Goal: Complete application form

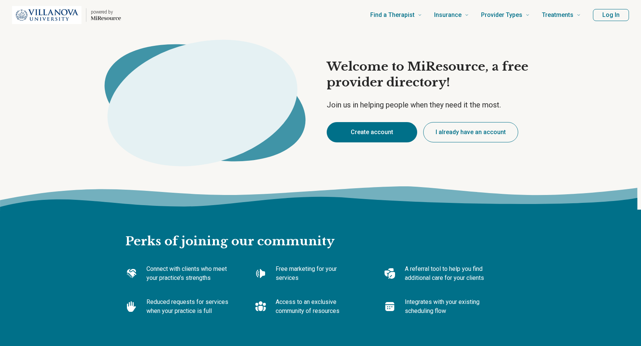
type textarea "*"
click at [351, 139] on button "Create account" at bounding box center [372, 132] width 91 height 20
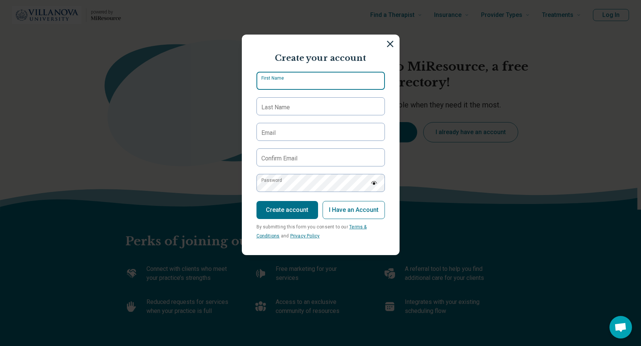
click at [319, 83] on input "First Name" at bounding box center [321, 81] width 128 height 18
type input "*********"
type input "********"
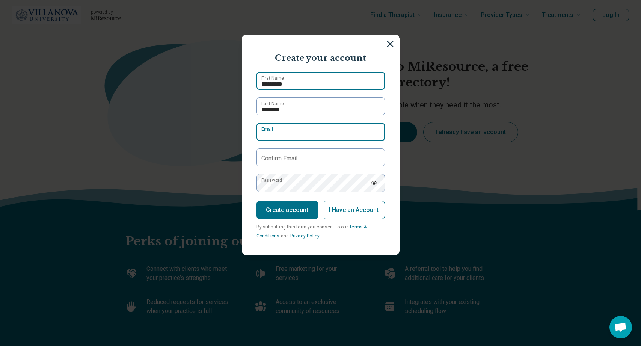
type input "**********"
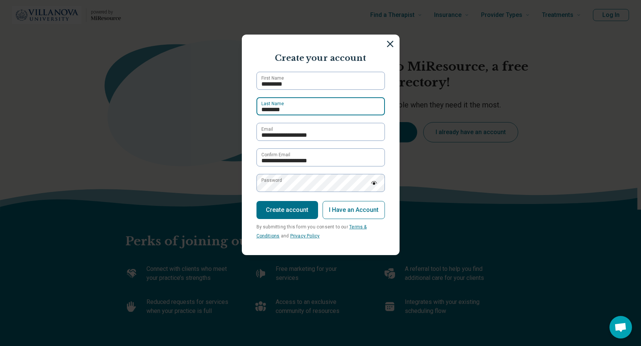
click at [316, 100] on input "********" at bounding box center [321, 106] width 128 height 18
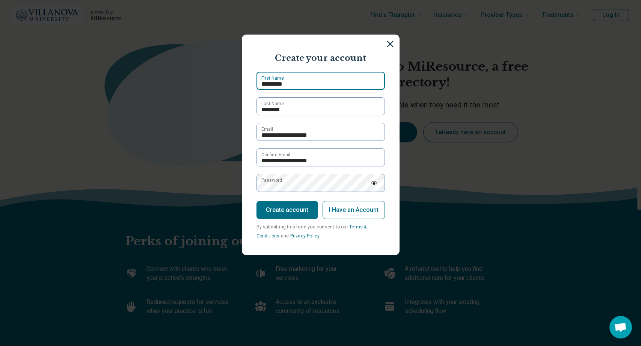
click at [309, 84] on input "*********" at bounding box center [321, 81] width 128 height 18
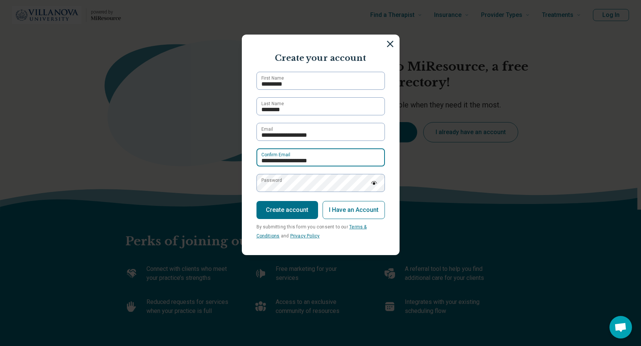
click at [346, 162] on input "**********" at bounding box center [321, 157] width 128 height 18
click at [275, 184] on label "Password" at bounding box center [271, 180] width 21 height 7
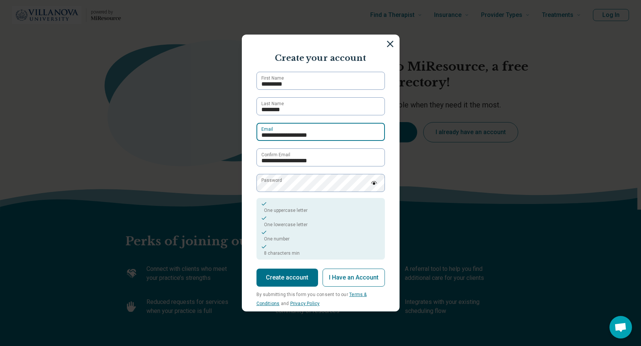
click at [298, 132] on input "**********" at bounding box center [321, 132] width 128 height 18
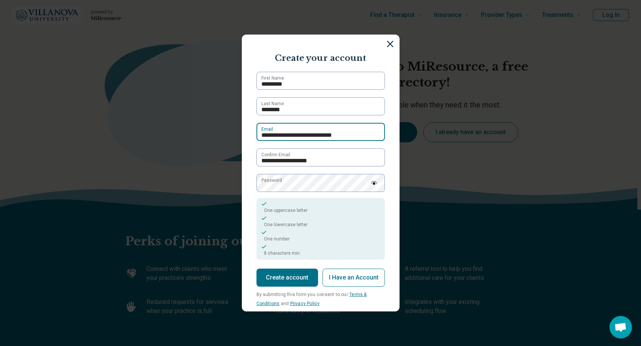
type input "**********"
click at [298, 132] on input "**********" at bounding box center [321, 132] width 128 height 18
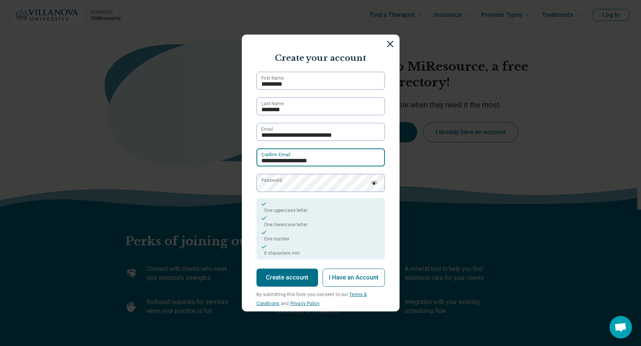
click at [301, 158] on input "**********" at bounding box center [321, 157] width 128 height 18
type input "**********"
click at [281, 274] on button "Create account" at bounding box center [288, 278] width 62 height 18
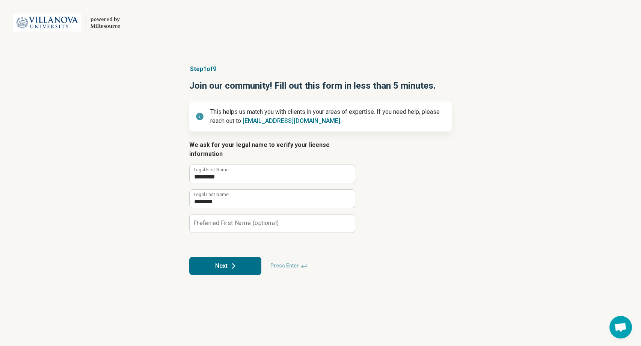
click at [225, 257] on button "Next" at bounding box center [225, 266] width 72 height 18
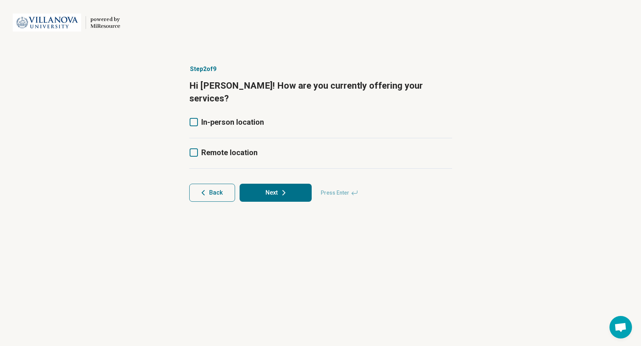
click at [193, 148] on icon at bounding box center [194, 152] width 8 height 8
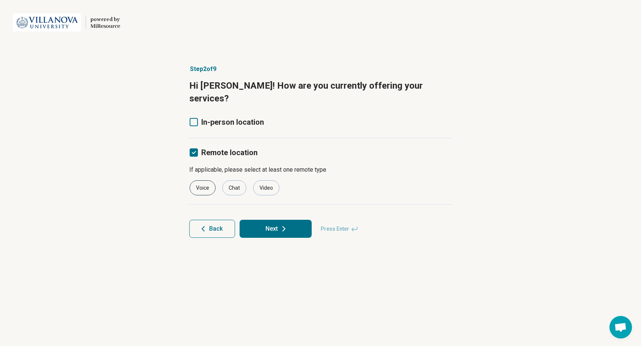
click at [201, 180] on div "Voice" at bounding box center [203, 187] width 26 height 15
click at [266, 180] on div "Video" at bounding box center [266, 187] width 26 height 15
click at [266, 220] on button "Next" at bounding box center [276, 229] width 72 height 18
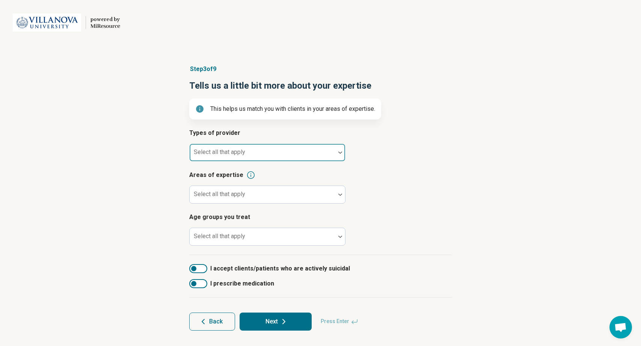
click at [336, 158] on div at bounding box center [340, 152] width 10 height 17
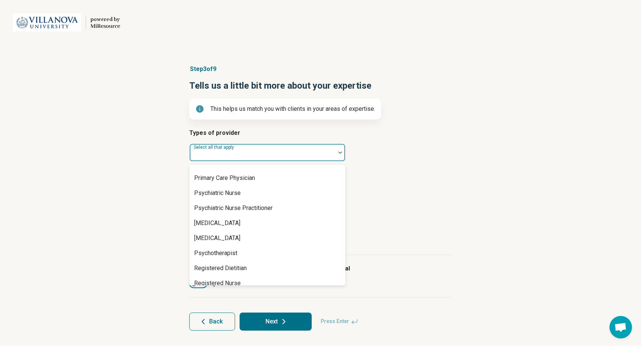
scroll to position [885, 0]
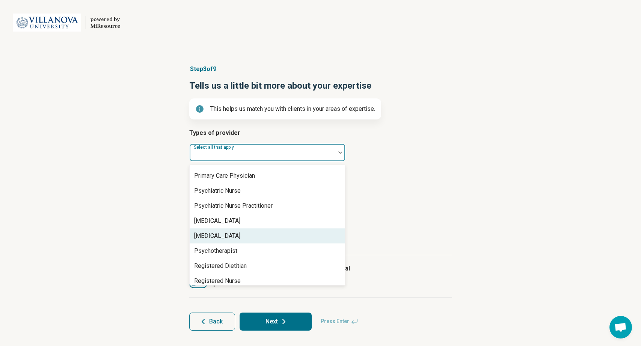
click at [297, 237] on div "[MEDICAL_DATA]" at bounding box center [268, 235] width 156 height 15
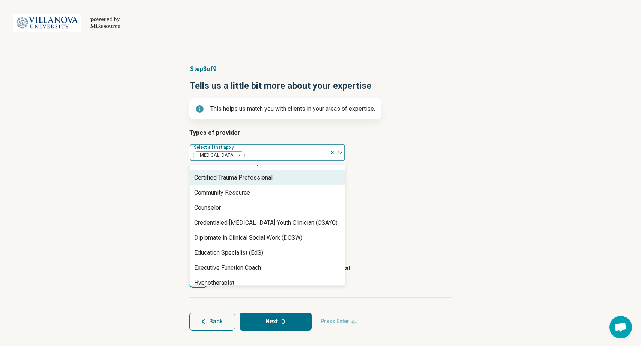
scroll to position [164, 0]
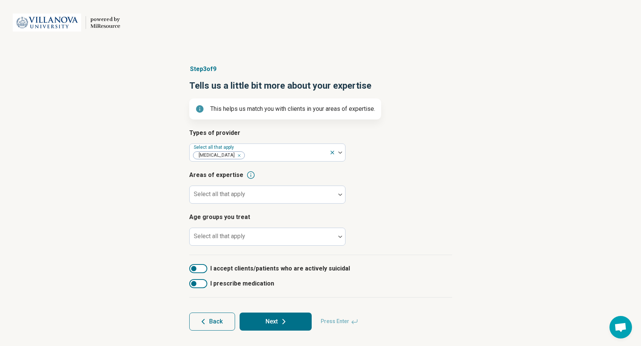
click at [408, 220] on h3 "Age groups you treat" at bounding box center [320, 217] width 263 height 9
click at [339, 193] on img at bounding box center [340, 194] width 4 height 2
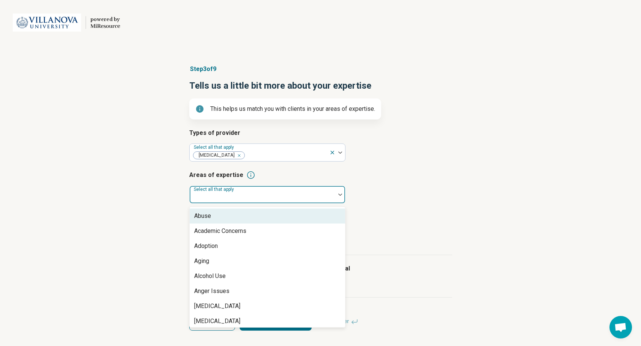
click at [390, 201] on article "Areas of expertise [GEOGRAPHIC_DATA], 1 of 100. 100 results available. Use Up a…" at bounding box center [320, 187] width 263 height 33
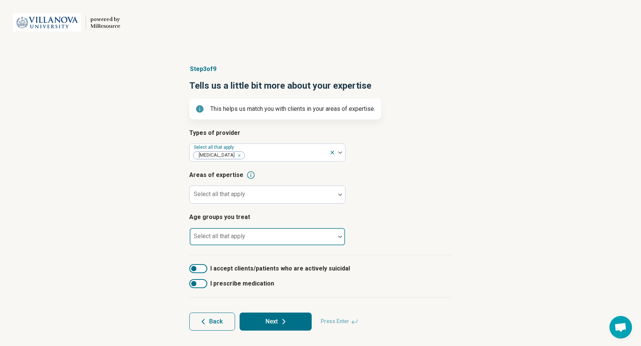
click at [342, 238] on div at bounding box center [340, 236] width 10 height 17
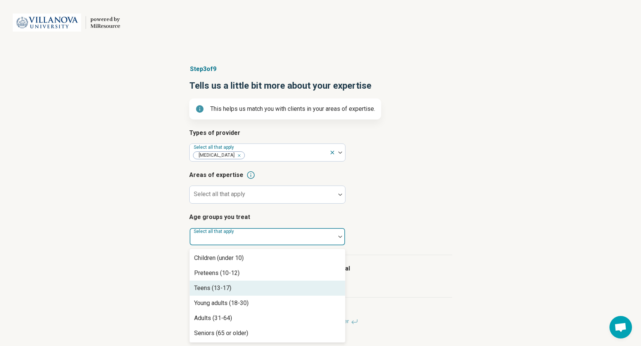
click at [325, 289] on div "Teens (13-17)" at bounding box center [268, 288] width 156 height 15
click at [300, 291] on div "Young adults (18-30)" at bounding box center [268, 288] width 156 height 15
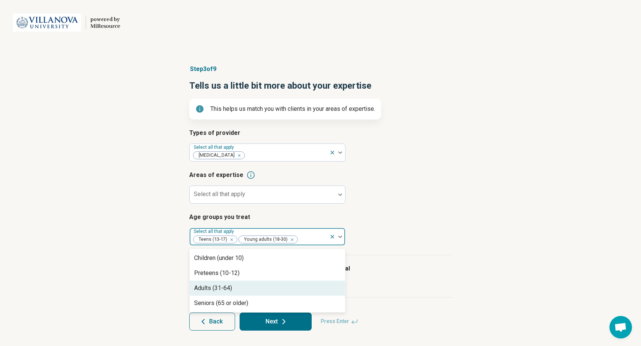
click at [298, 290] on div "Adults (31-64)" at bounding box center [268, 288] width 156 height 15
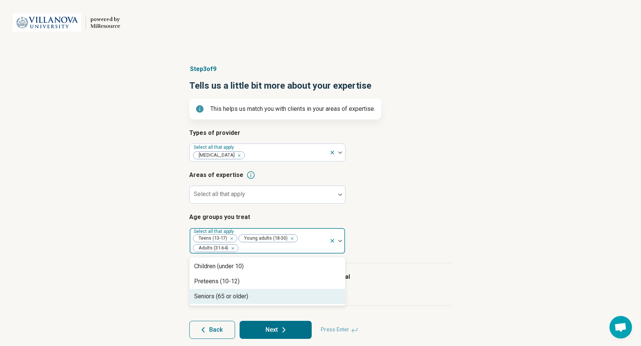
click at [293, 299] on div "Seniors (65 or older)" at bounding box center [268, 296] width 156 height 15
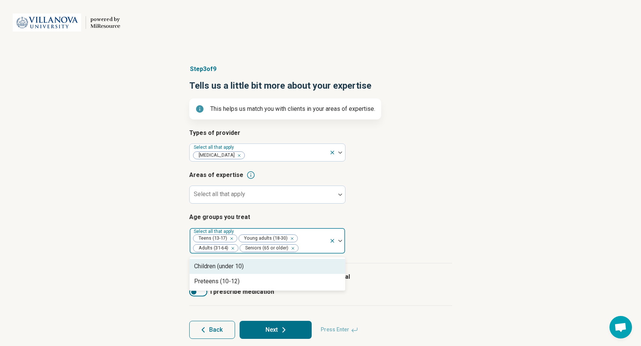
click at [292, 250] on icon "Remove [object Object]" at bounding box center [291, 248] width 5 height 5
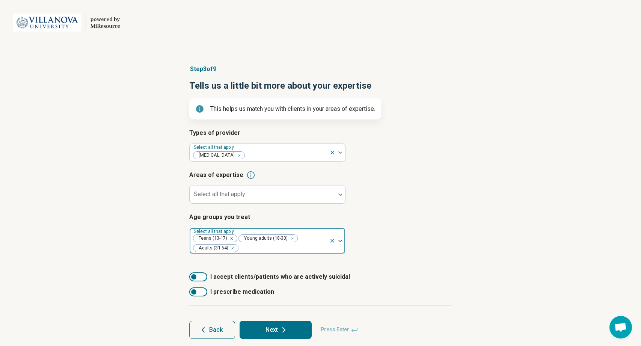
click at [394, 252] on article "Age groups you treat Select all that apply Teens (13-17) Young adults (18-30) A…" at bounding box center [320, 233] width 263 height 41
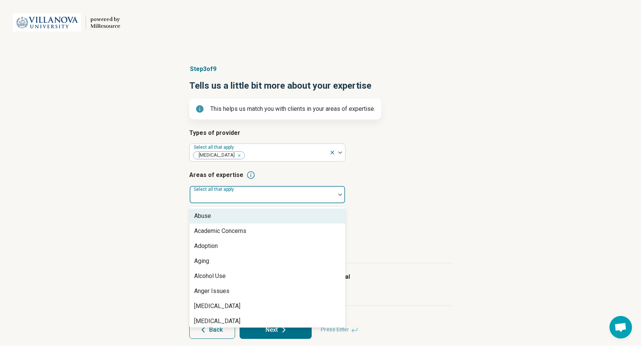
click at [338, 195] on img at bounding box center [340, 194] width 4 height 2
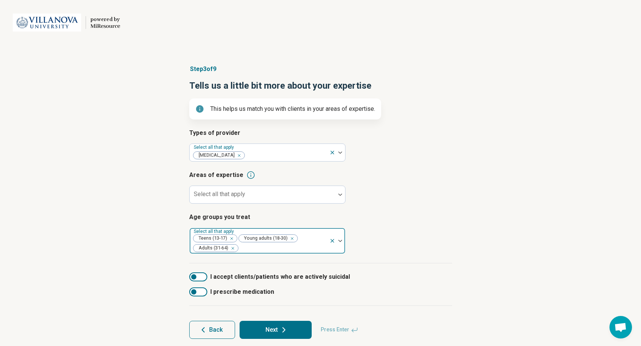
click at [248, 175] on icon at bounding box center [250, 175] width 9 height 9
click at [247, 174] on icon at bounding box center [251, 175] width 8 height 8
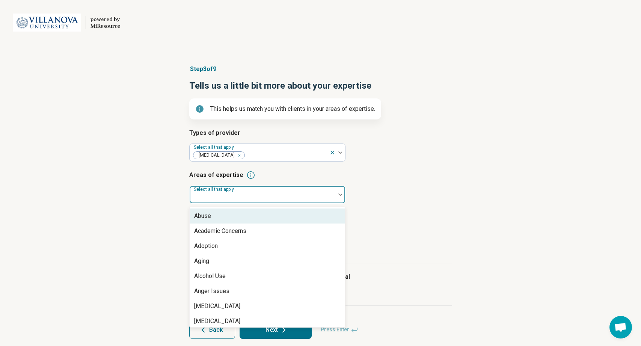
click at [332, 197] on div at bounding box center [263, 194] width 146 height 17
click at [323, 216] on div "Abuse" at bounding box center [268, 215] width 156 height 15
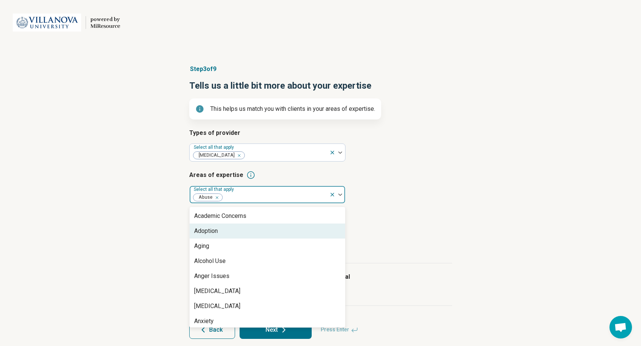
click at [321, 230] on div "Adoption" at bounding box center [268, 231] width 156 height 15
click at [321, 230] on div "Aging" at bounding box center [268, 231] width 156 height 15
click at [317, 235] on div "Alcohol Use" at bounding box center [268, 231] width 156 height 15
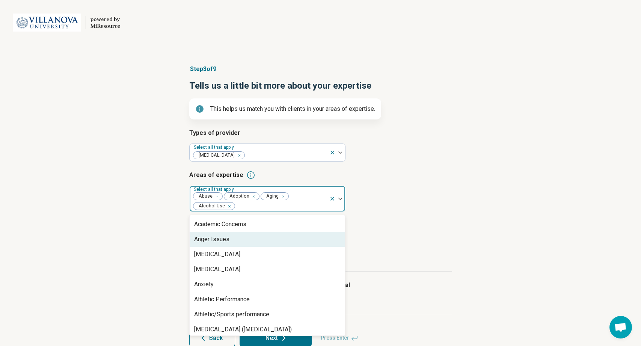
click at [317, 236] on div "Anger Issues" at bounding box center [268, 239] width 156 height 15
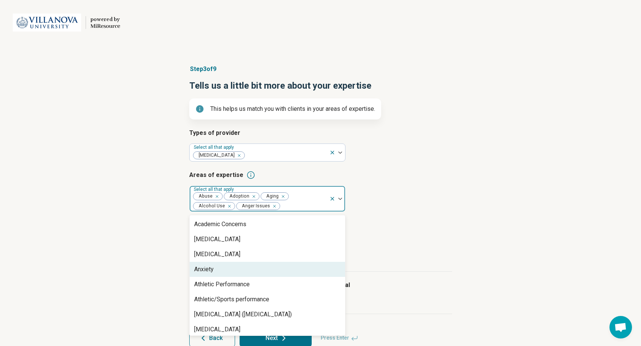
click at [305, 272] on div "Anxiety" at bounding box center [268, 269] width 156 height 15
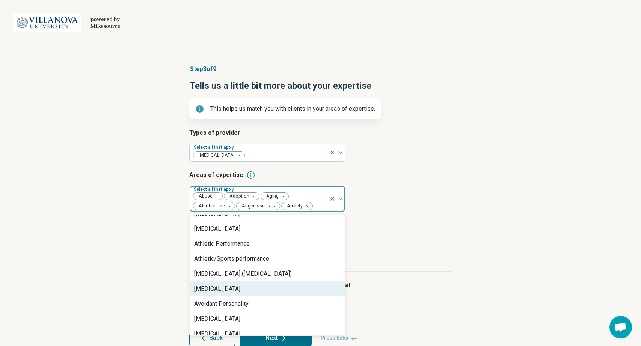
scroll to position [26, 0]
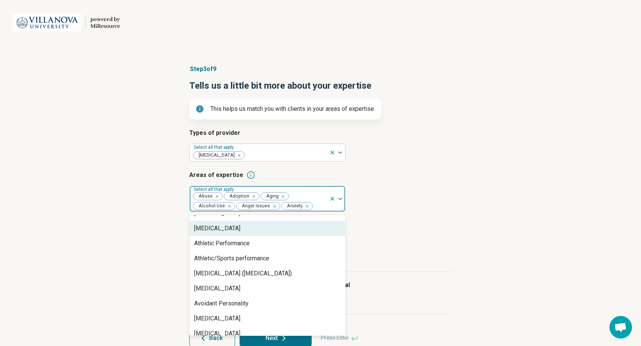
click at [298, 232] on div "[MEDICAL_DATA]" at bounding box center [268, 228] width 156 height 15
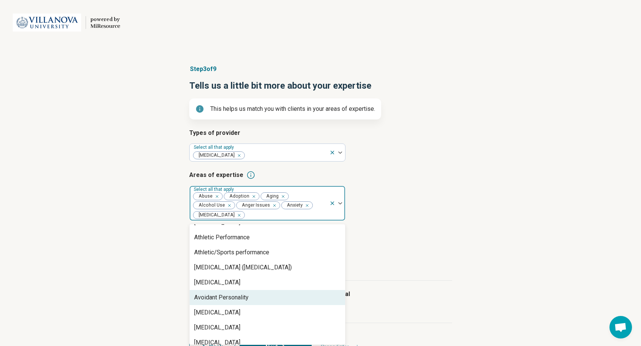
click at [272, 300] on div "Avoidant Personality" at bounding box center [268, 297] width 156 height 15
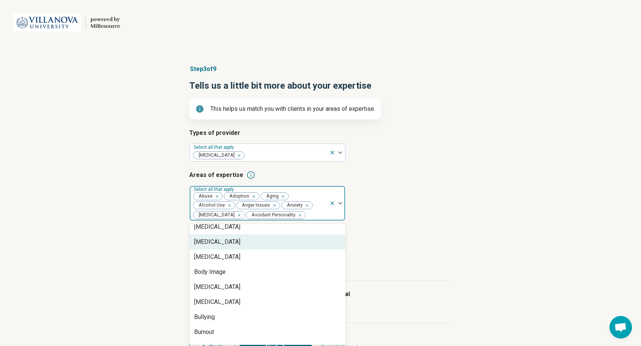
scroll to position [96, 0]
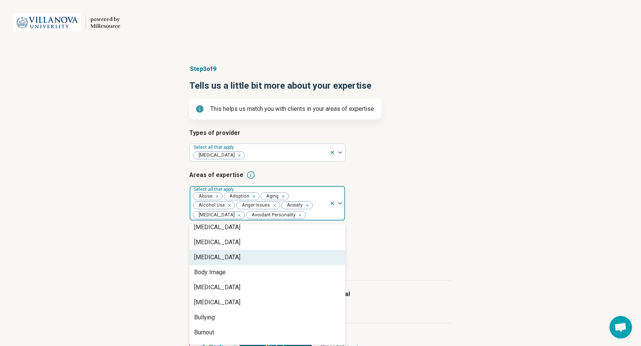
click at [273, 261] on div "[MEDICAL_DATA]" at bounding box center [268, 257] width 156 height 15
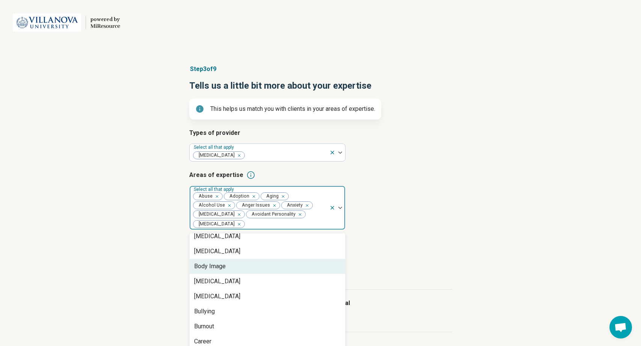
click at [266, 267] on div "Body Image" at bounding box center [268, 266] width 156 height 15
click at [266, 267] on div "[MEDICAL_DATA]" at bounding box center [268, 266] width 156 height 15
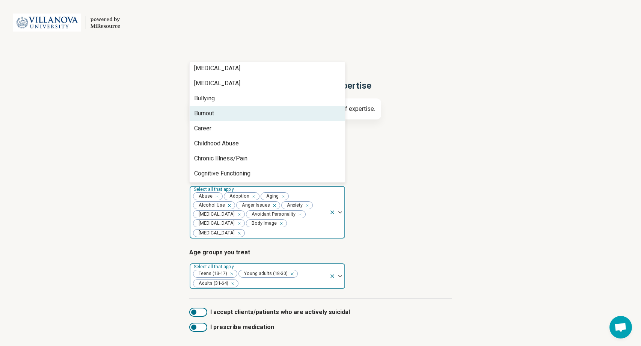
scroll to position [108, 0]
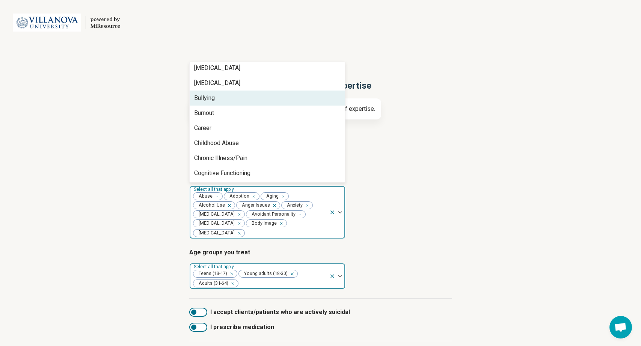
click at [246, 101] on div "Bullying" at bounding box center [268, 98] width 156 height 15
click at [243, 100] on div "Burnout" at bounding box center [268, 98] width 156 height 15
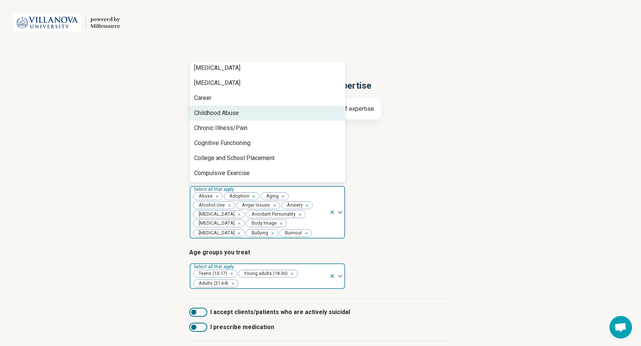
click at [236, 115] on div "Childhood Abuse" at bounding box center [216, 113] width 45 height 9
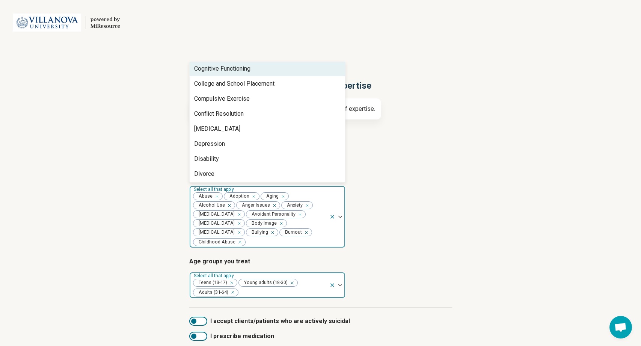
scroll to position [168, 0]
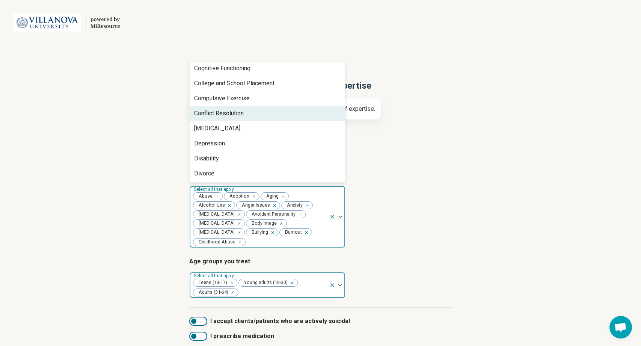
click at [234, 113] on div "Conflict Resolution" at bounding box center [219, 113] width 50 height 9
click at [234, 113] on div "[MEDICAL_DATA]" at bounding box center [217, 113] width 46 height 9
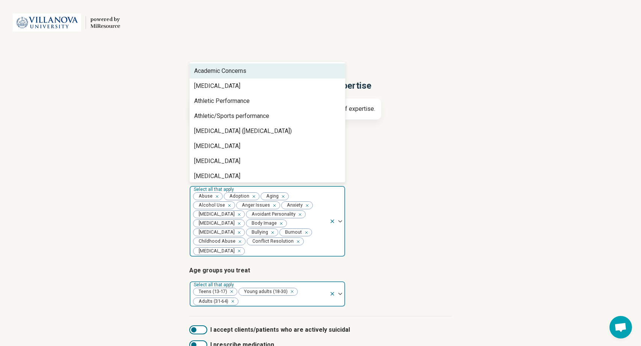
click at [340, 222] on img at bounding box center [340, 221] width 4 height 2
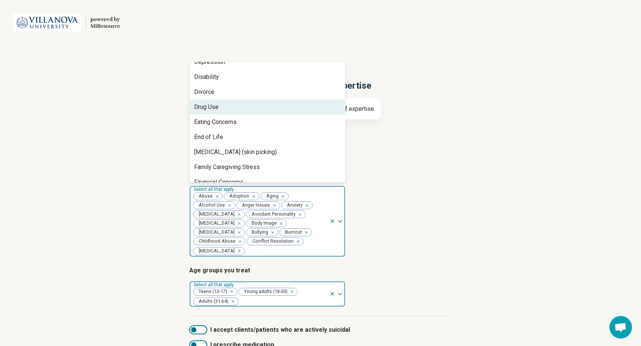
scroll to position [193, 0]
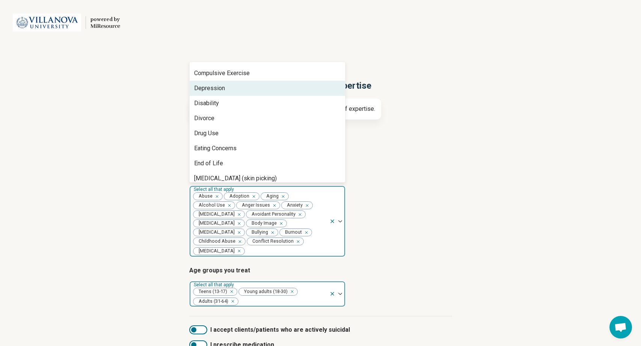
click at [269, 91] on div "Depression" at bounding box center [268, 88] width 156 height 15
click at [262, 94] on div "Disability" at bounding box center [268, 88] width 156 height 15
click at [258, 92] on div "Divorce" at bounding box center [268, 88] width 156 height 15
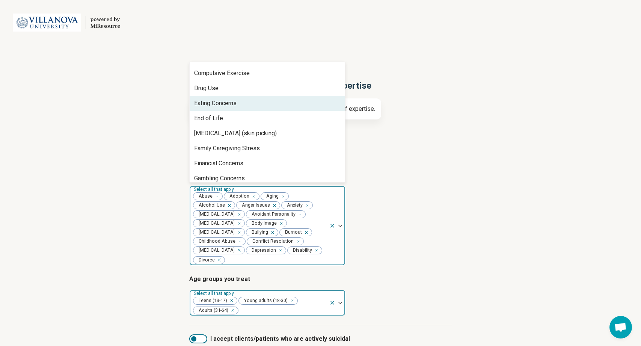
click at [257, 101] on div "Eating Concerns" at bounding box center [268, 103] width 156 height 15
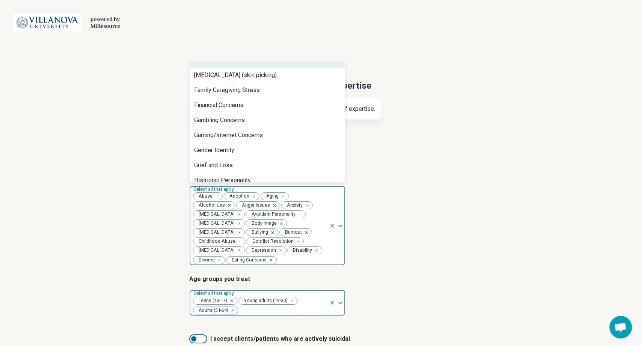
scroll to position [239, 0]
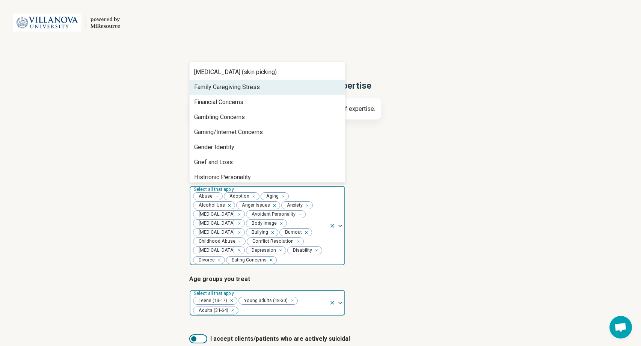
click at [253, 92] on div "Family Caregiving Stress" at bounding box center [268, 87] width 156 height 15
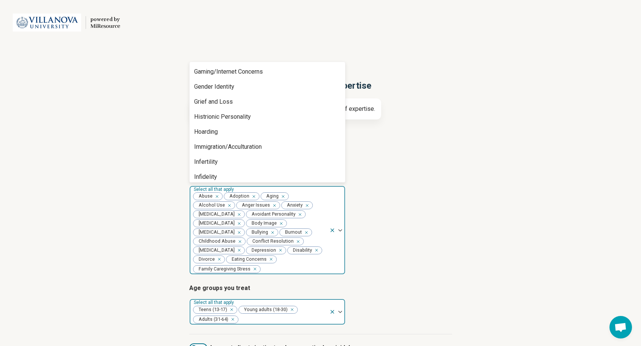
scroll to position [286, 0]
click at [227, 85] on div "Gender Identity" at bounding box center [214, 85] width 40 height 9
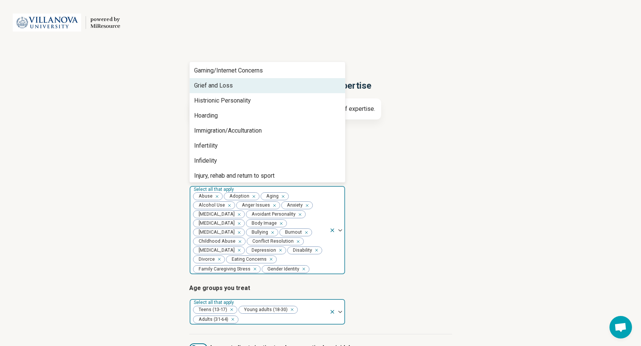
click at [227, 83] on div "Grief and Loss" at bounding box center [213, 85] width 39 height 9
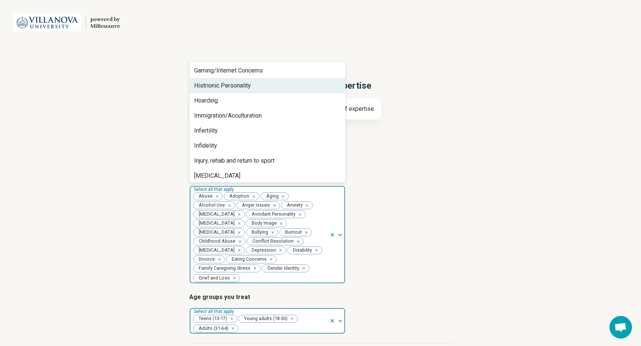
click at [227, 85] on div "Histrionic Personality" at bounding box center [222, 85] width 57 height 9
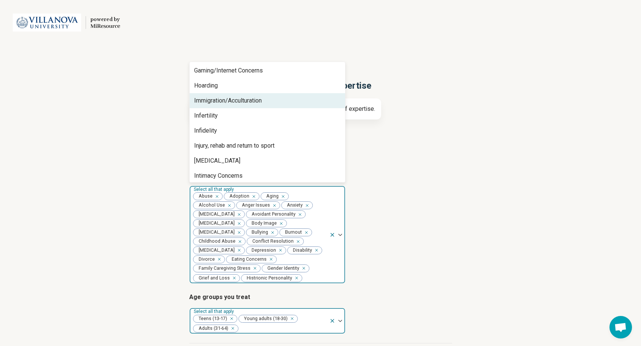
click at [223, 100] on div "Immigration/Acculturation" at bounding box center [228, 100] width 68 height 9
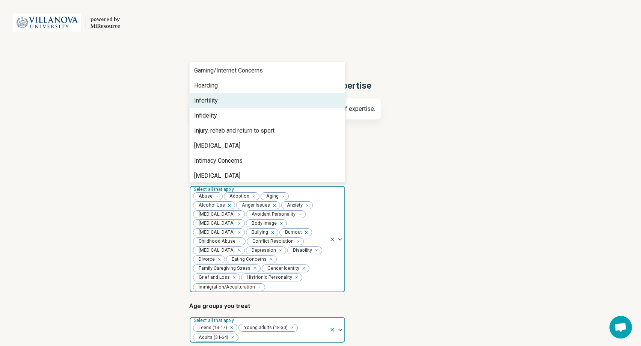
click at [223, 100] on div "Infertility" at bounding box center [268, 100] width 156 height 15
click at [207, 100] on div "Infidelity" at bounding box center [205, 100] width 23 height 9
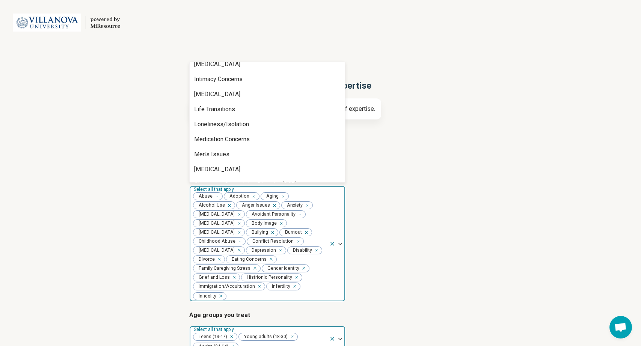
scroll to position [340, 0]
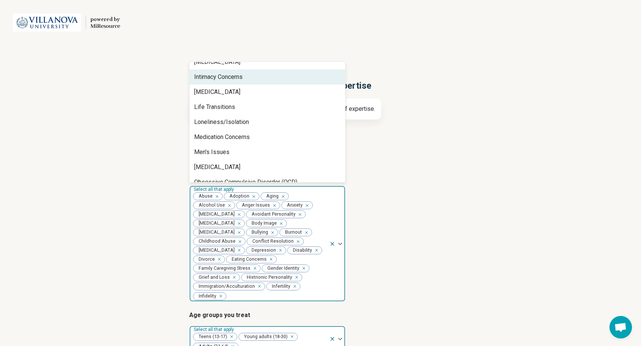
click at [208, 74] on div "Intimacy Concerns" at bounding box center [218, 77] width 48 height 9
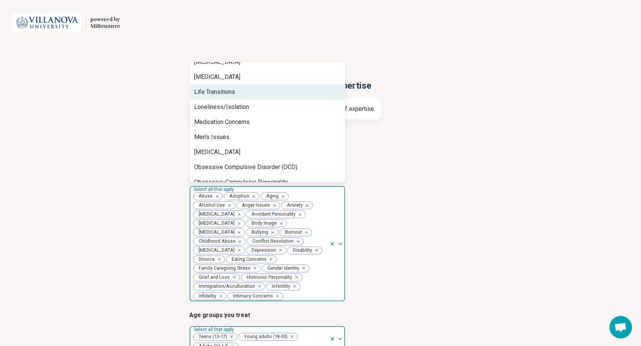
click at [211, 92] on div "Life Transitions" at bounding box center [214, 92] width 41 height 9
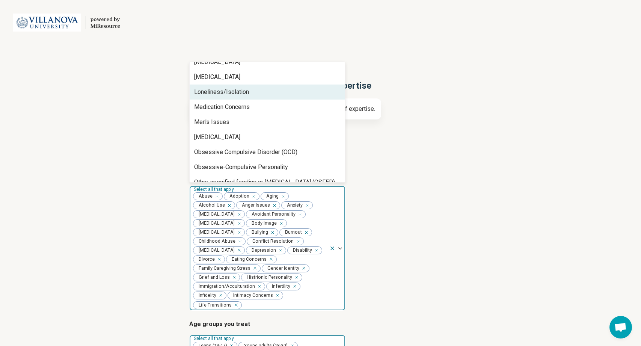
click at [211, 92] on div "Loneliness/Isolation" at bounding box center [221, 92] width 55 height 9
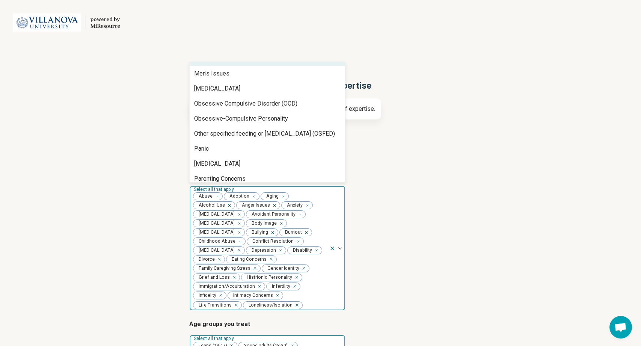
scroll to position [375, 0]
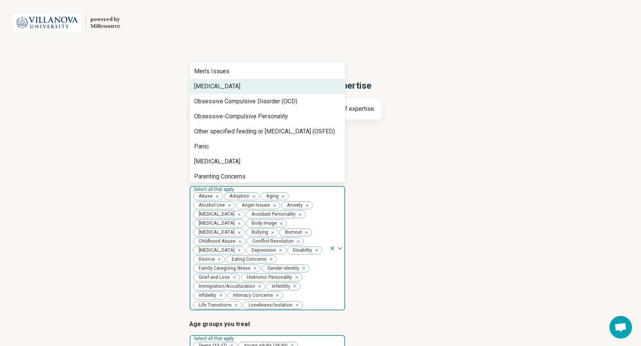
click at [213, 86] on div "[MEDICAL_DATA]" at bounding box center [217, 86] width 46 height 9
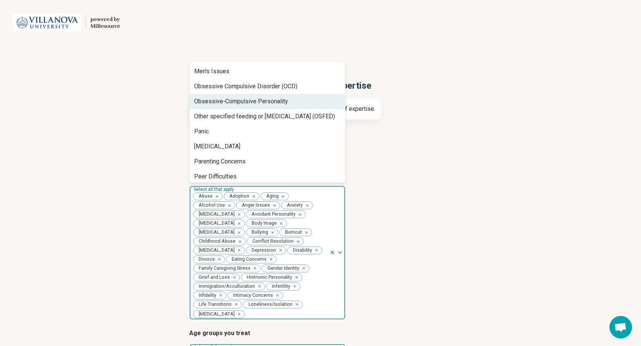
click at [213, 102] on div "Obsessive-Compulsive Personality" at bounding box center [241, 101] width 94 height 9
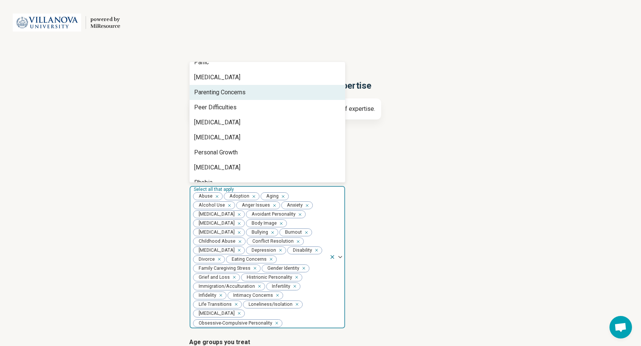
scroll to position [430, 0]
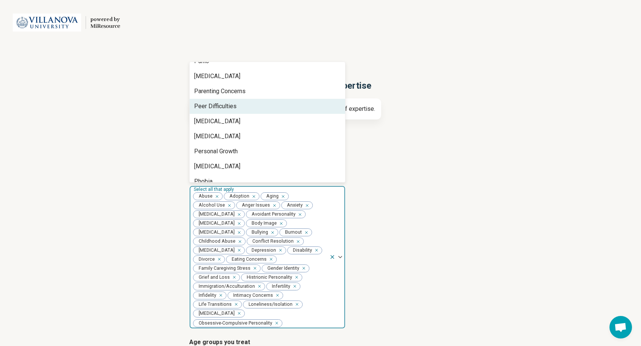
click at [212, 104] on div "Peer Difficulties" at bounding box center [215, 106] width 42 height 9
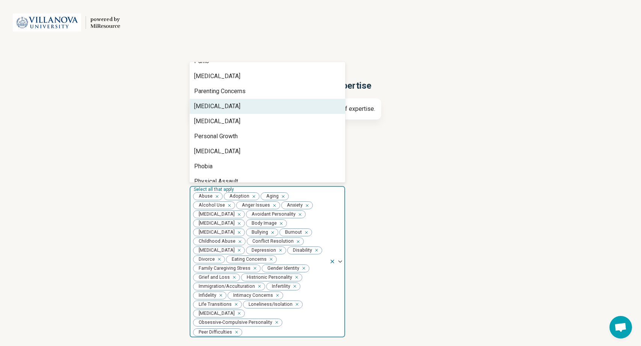
click at [210, 107] on div "[MEDICAL_DATA]" at bounding box center [217, 106] width 46 height 9
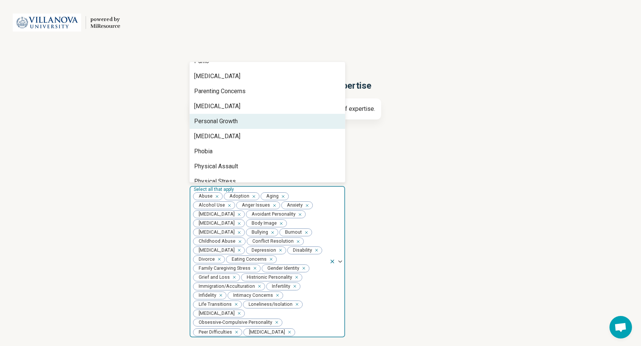
click at [208, 121] on div "Personal Growth" at bounding box center [216, 121] width 44 height 9
click at [208, 121] on div "[MEDICAL_DATA]" at bounding box center [217, 121] width 46 height 9
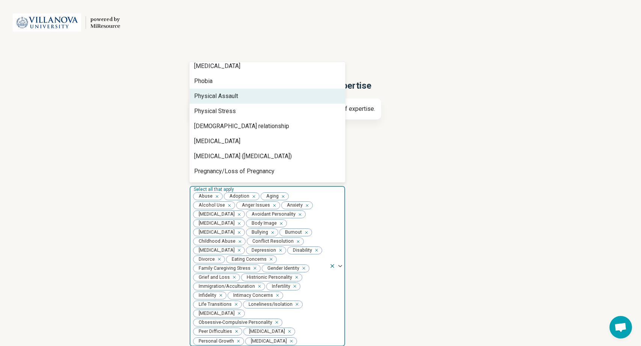
scroll to position [472, 0]
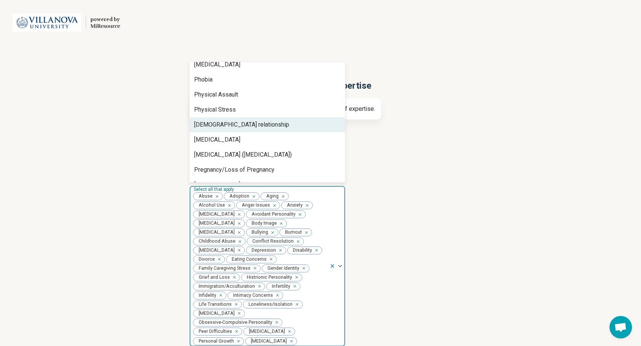
click at [208, 124] on div "[DEMOGRAPHIC_DATA] relationship" at bounding box center [241, 124] width 95 height 9
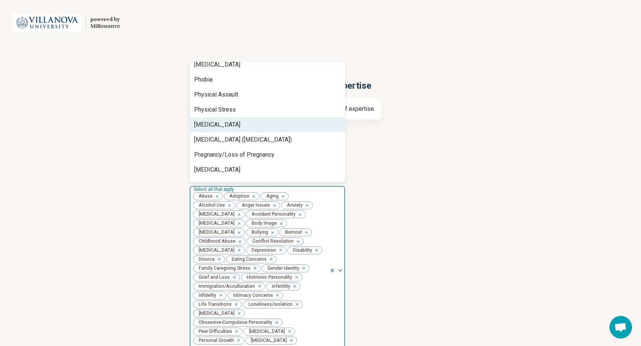
click at [217, 126] on div "[MEDICAL_DATA]" at bounding box center [217, 124] width 46 height 9
click at [217, 126] on div "[MEDICAL_DATA] ([MEDICAL_DATA])" at bounding box center [243, 124] width 98 height 9
click at [216, 127] on div "Pregnancy/Loss of Pregnancy" at bounding box center [234, 124] width 80 height 9
click at [214, 123] on div "[MEDICAL_DATA]" at bounding box center [217, 124] width 46 height 9
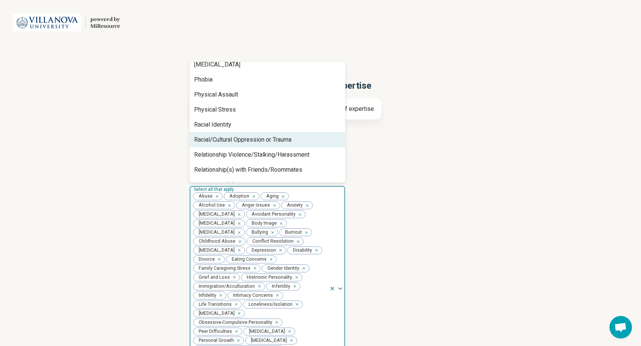
click at [220, 140] on div "Racial/Cultural Oppression or Trauma" at bounding box center [242, 139] width 97 height 9
click at [220, 141] on div "Relationship Violence/Stalking/Harassment" at bounding box center [251, 139] width 115 height 9
click at [220, 141] on div "Relationship(s) with Friends/Roommates" at bounding box center [248, 139] width 108 height 9
click at [220, 141] on div "Relationship(s) with Parents/Children/Family" at bounding box center [253, 139] width 118 height 9
click at [220, 141] on div "Relationship(s) with Partner/Husband/Wife" at bounding box center [251, 139] width 114 height 9
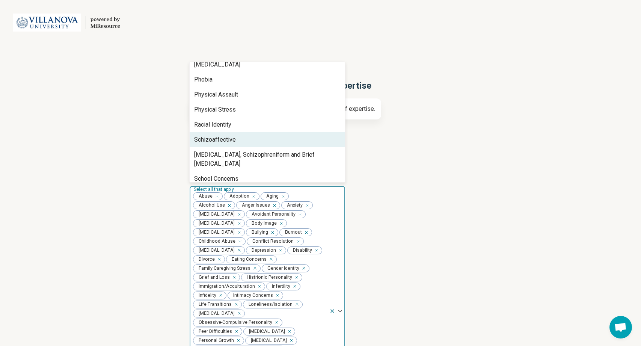
click at [220, 141] on div "Schizoaffective" at bounding box center [215, 139] width 42 height 9
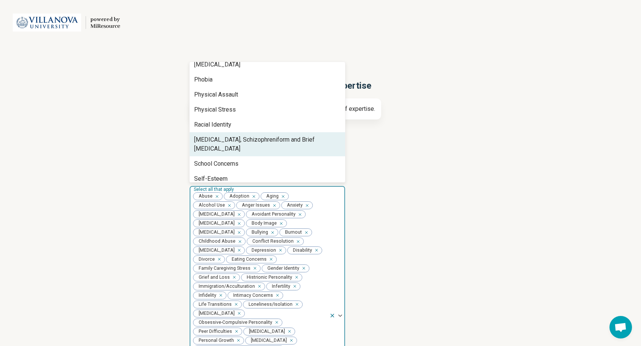
click at [220, 140] on div "[MEDICAL_DATA], Schizophreniform and Brief [MEDICAL_DATA]" at bounding box center [267, 144] width 147 height 18
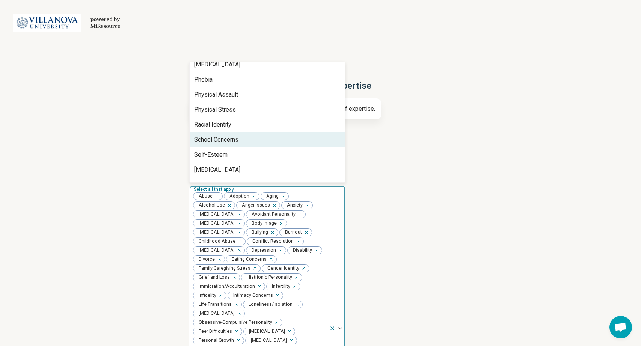
click at [220, 140] on div "School Concerns" at bounding box center [216, 139] width 44 height 9
click at [220, 140] on div "Self-Esteem" at bounding box center [210, 139] width 33 height 9
click at [220, 140] on div "[MEDICAL_DATA]" at bounding box center [217, 139] width 46 height 9
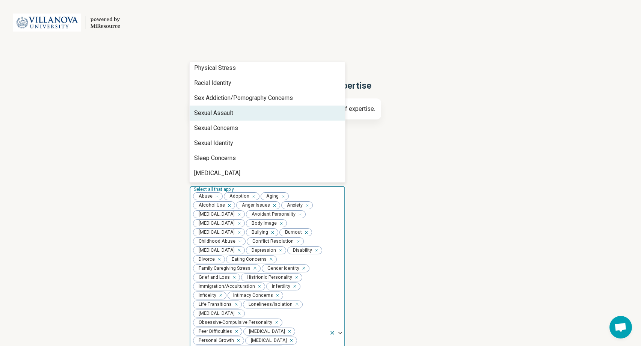
scroll to position [514, 0]
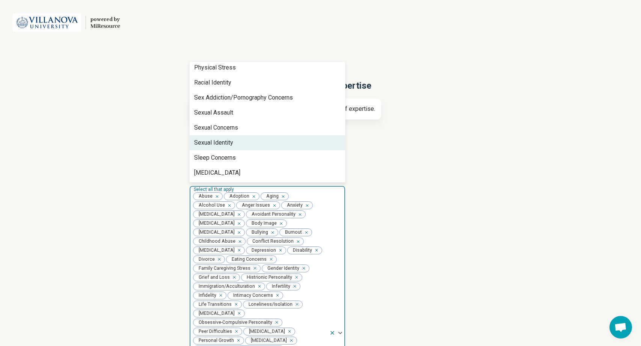
click at [216, 141] on div "Sexual Identity" at bounding box center [213, 142] width 39 height 9
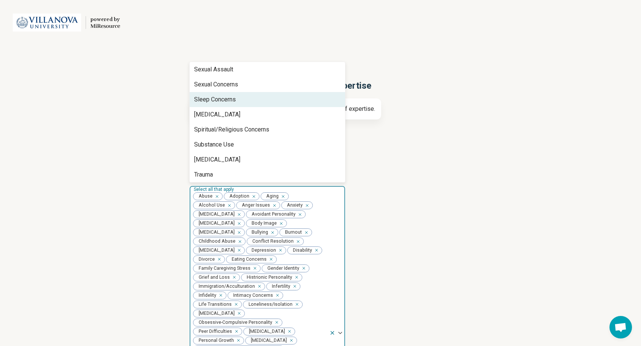
scroll to position [558, 0]
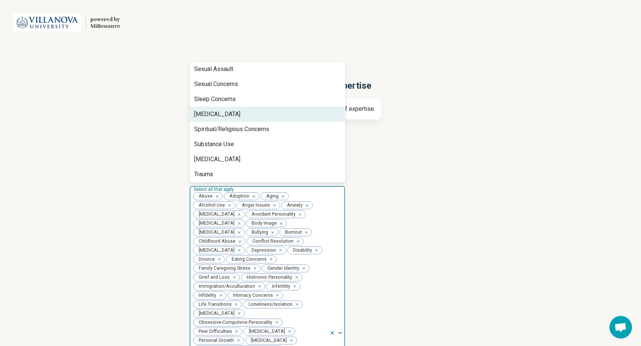
click at [215, 116] on div "[MEDICAL_DATA]" at bounding box center [217, 114] width 46 height 9
click at [215, 115] on div "Spiritual/Religious Concerns" at bounding box center [231, 114] width 75 height 9
click at [215, 115] on div "Substance Use" at bounding box center [214, 114] width 40 height 9
click at [215, 115] on div "[MEDICAL_DATA]" at bounding box center [217, 114] width 46 height 9
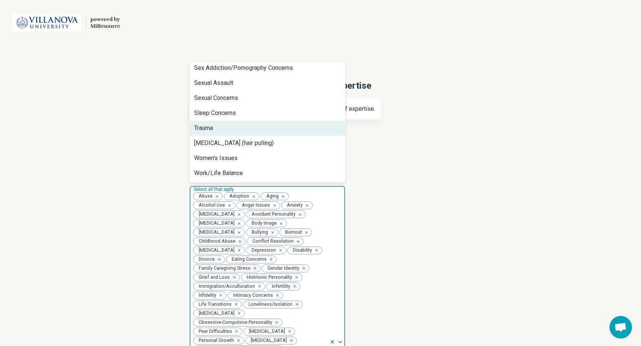
click at [212, 131] on div "Trauma" at bounding box center [203, 128] width 19 height 9
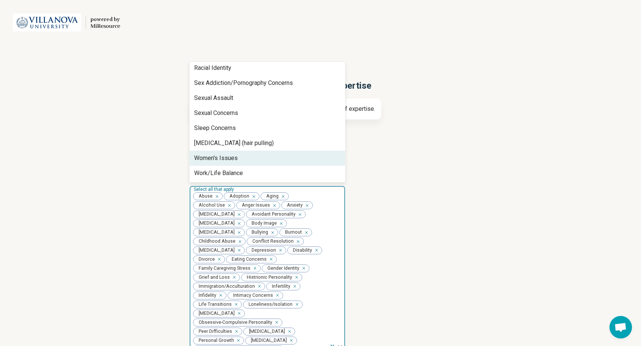
click at [210, 155] on div "Women's Issues" at bounding box center [216, 158] width 44 height 9
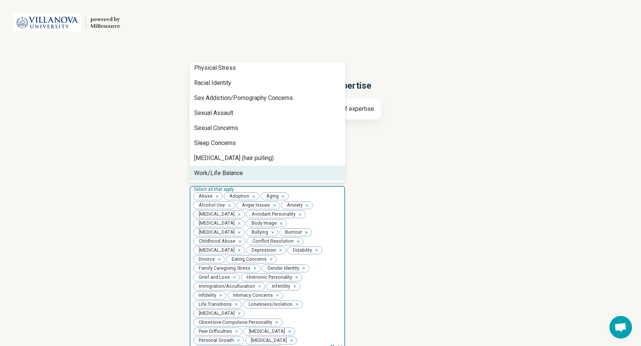
click at [212, 171] on div "Work/Life Balance" at bounding box center [218, 173] width 49 height 9
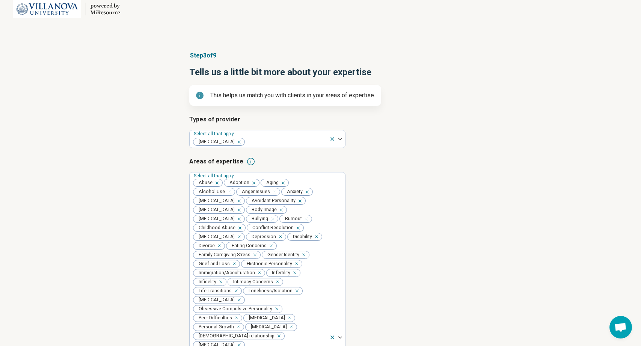
scroll to position [16, 0]
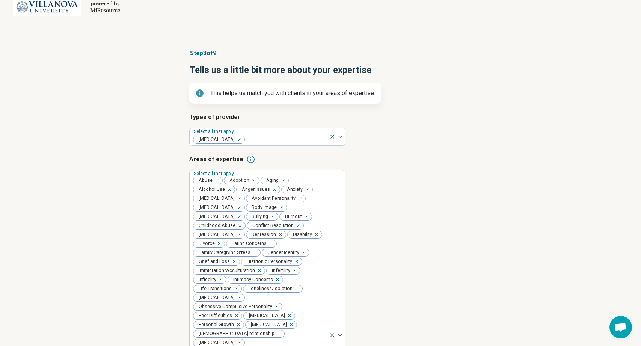
click at [247, 158] on icon at bounding box center [250, 159] width 9 height 9
click at [148, 187] on div "Step 3 of 9 Tells us a little bit more about your expertise This helps us match…" at bounding box center [320, 342] width 641 height 616
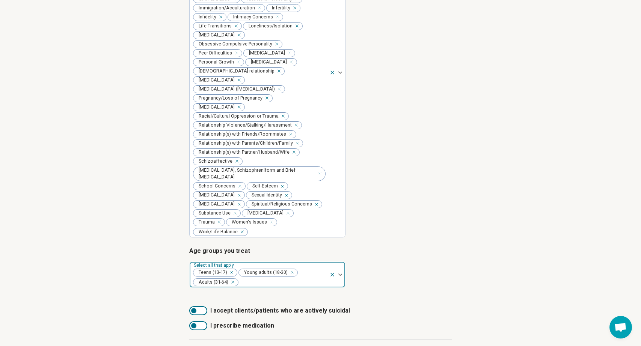
scroll to position [305, 0]
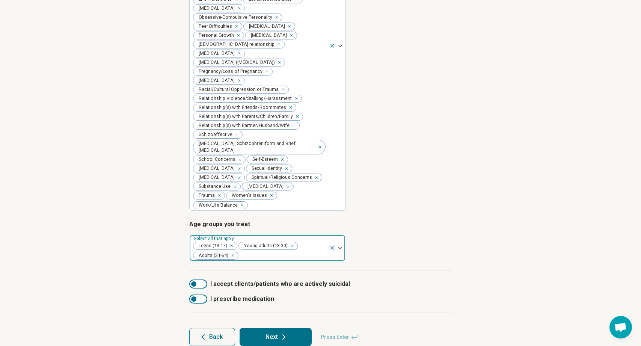
click at [193, 281] on div at bounding box center [193, 283] width 5 height 5
click at [193, 279] on div at bounding box center [198, 283] width 18 height 9
click at [260, 328] on button "Next" at bounding box center [276, 337] width 72 height 18
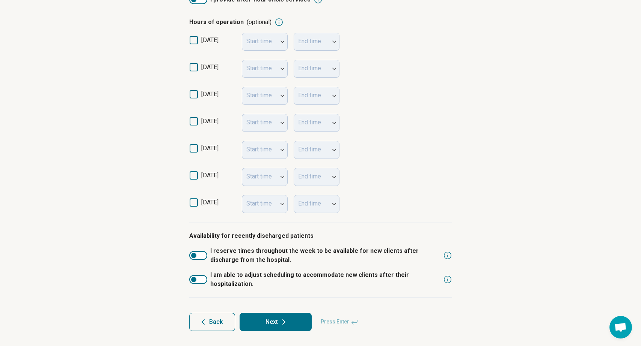
scroll to position [178, 0]
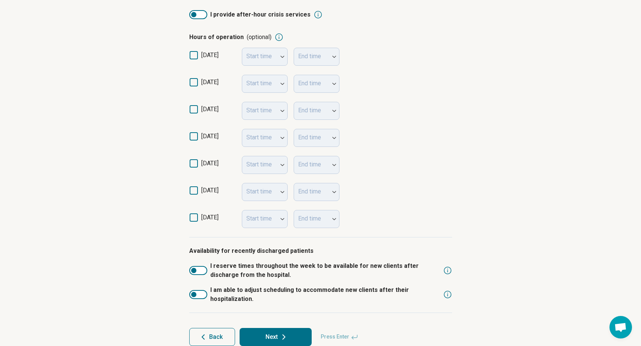
scroll to position [178, 0]
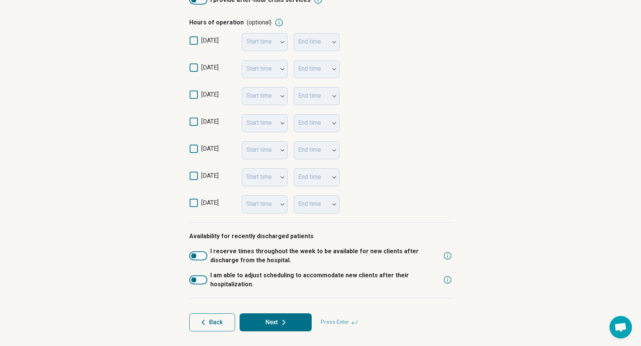
click at [263, 320] on button "Next" at bounding box center [276, 322] width 72 height 18
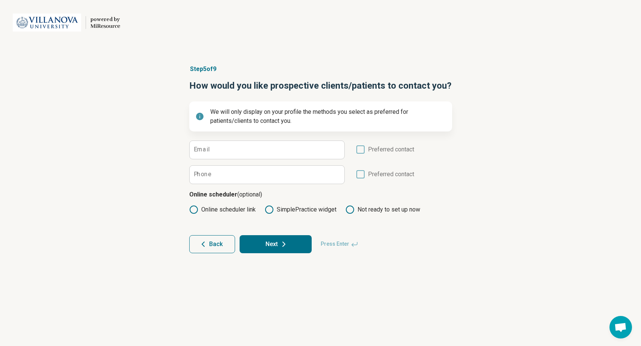
click at [274, 241] on button "Next" at bounding box center [276, 244] width 72 height 18
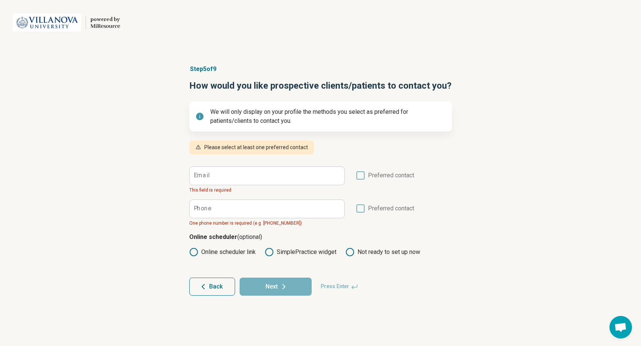
click at [218, 286] on span "Back" at bounding box center [216, 287] width 14 height 6
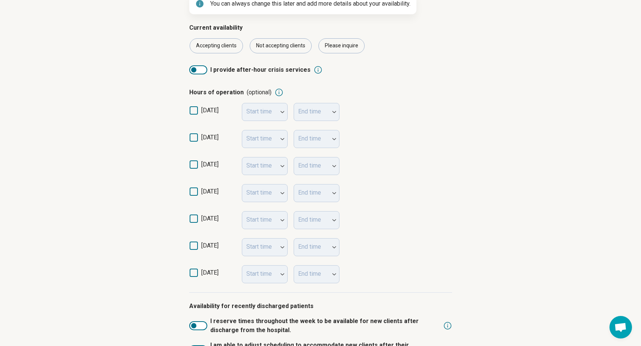
scroll to position [178, 0]
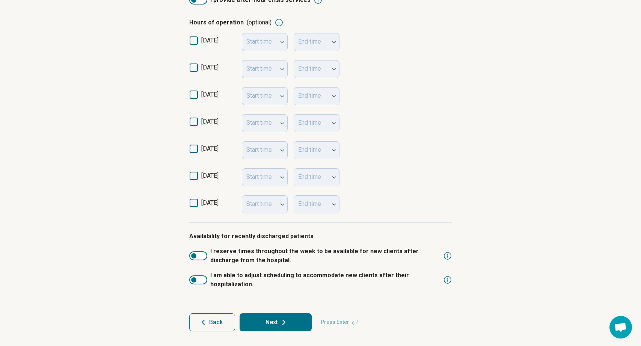
click at [214, 324] on span "Back" at bounding box center [216, 322] width 14 height 6
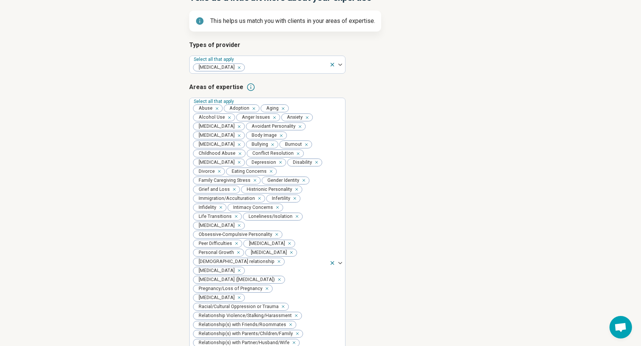
scroll to position [88, 0]
click at [246, 88] on icon at bounding box center [250, 87] width 9 height 9
click at [276, 91] on h3 "Areas of expertise" at bounding box center [320, 87] width 263 height 9
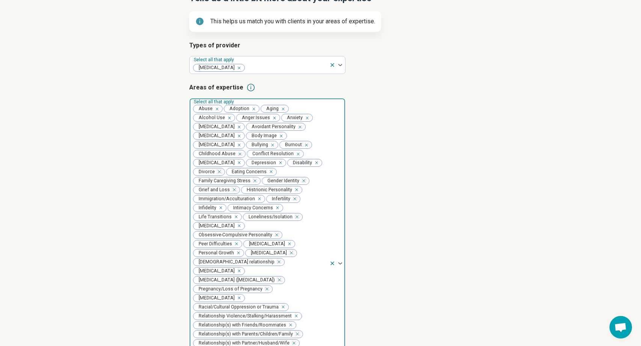
click at [341, 262] on img at bounding box center [340, 263] width 4 height 2
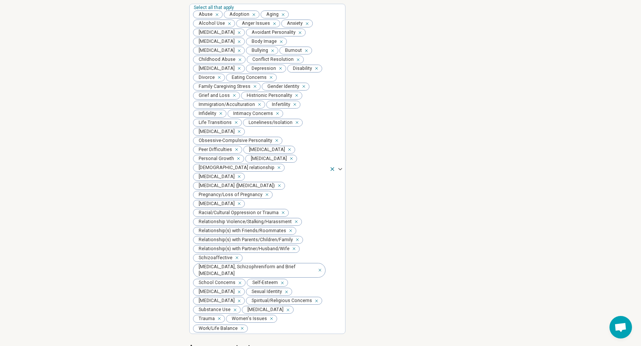
scroll to position [181, 0]
